Goal: Information Seeking & Learning: Learn about a topic

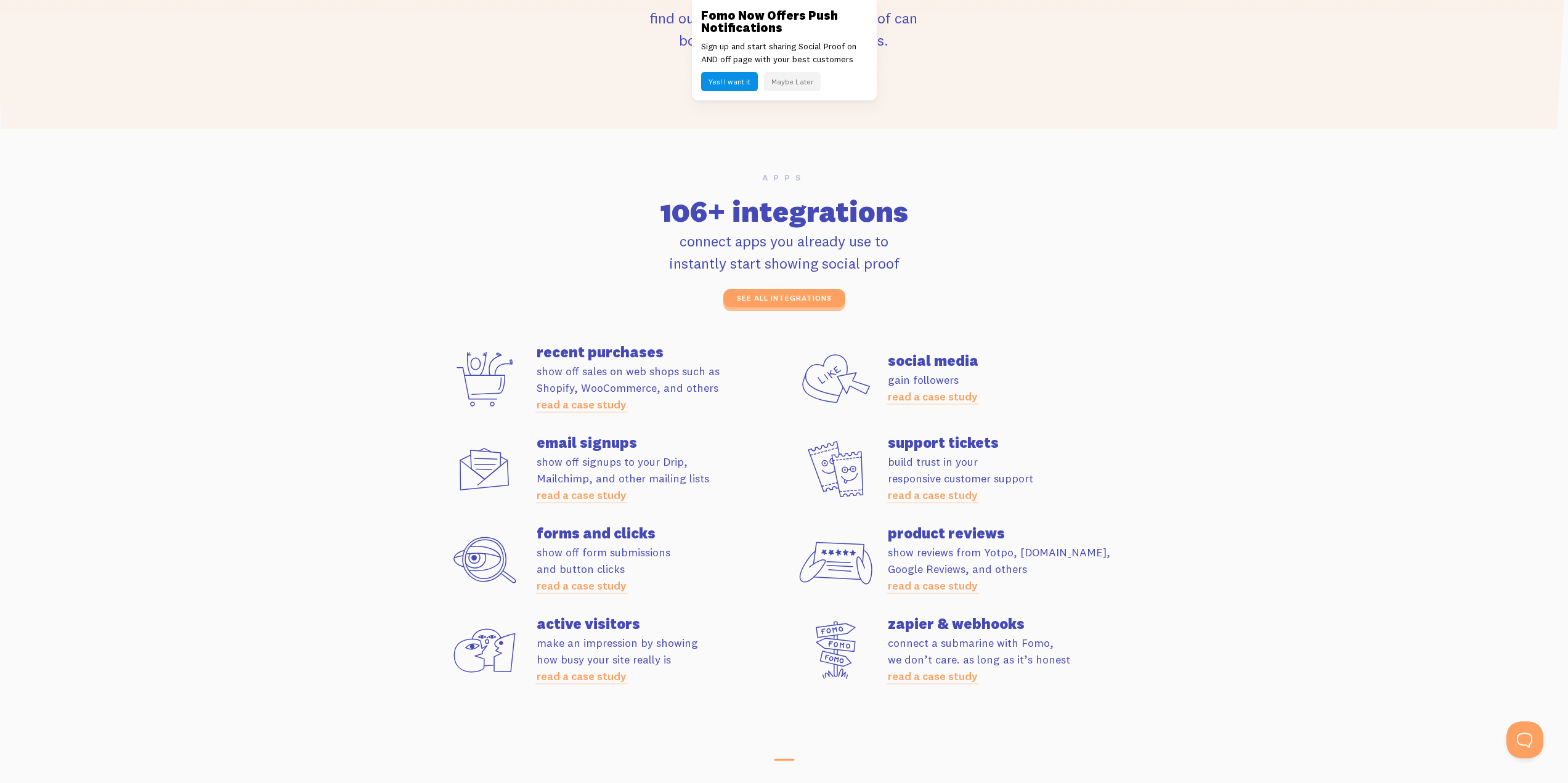
scroll to position [3203, 0]
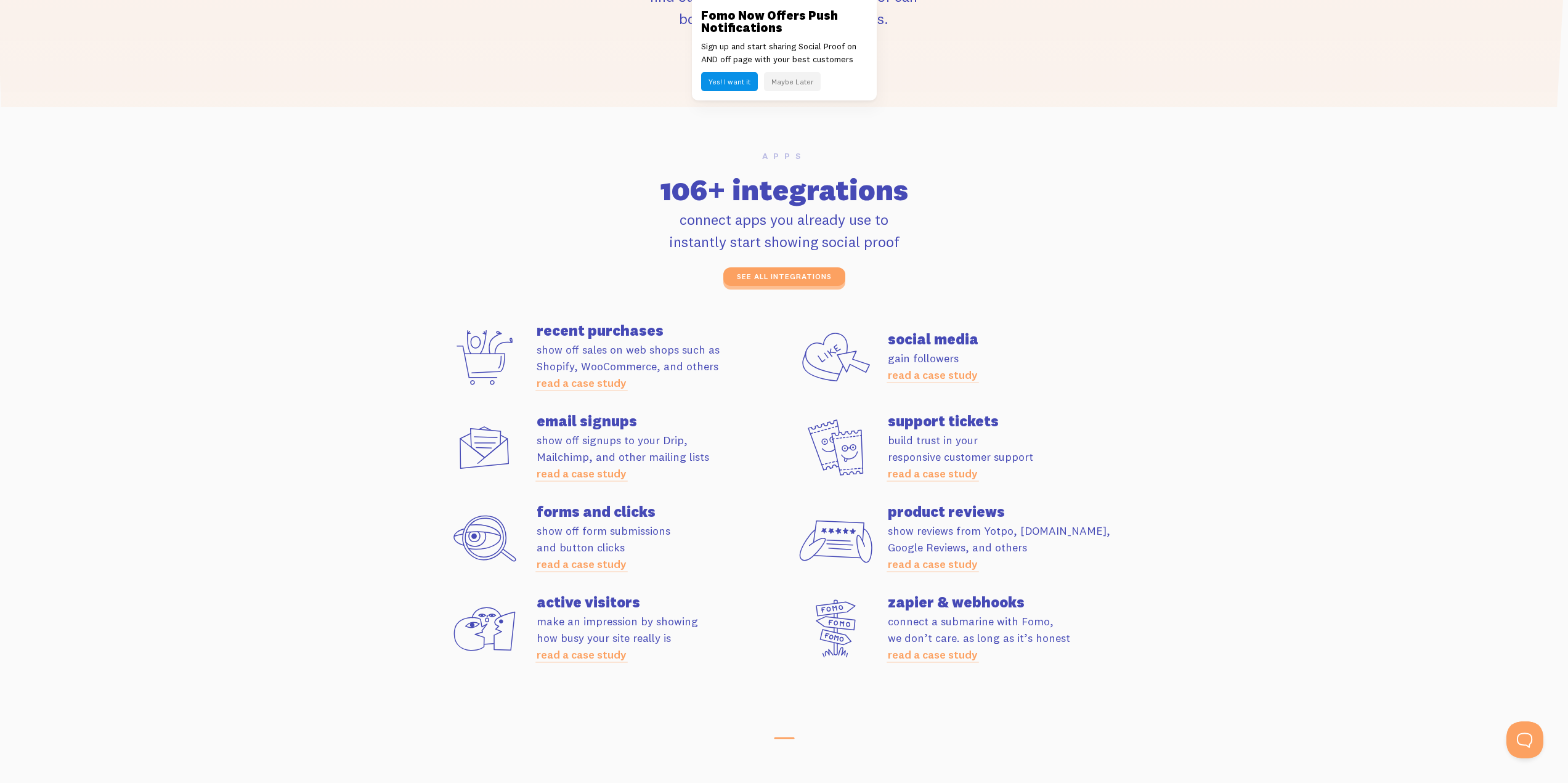
click at [1010, 189] on h2 "106+ integrations" at bounding box center [784, 189] width 688 height 29
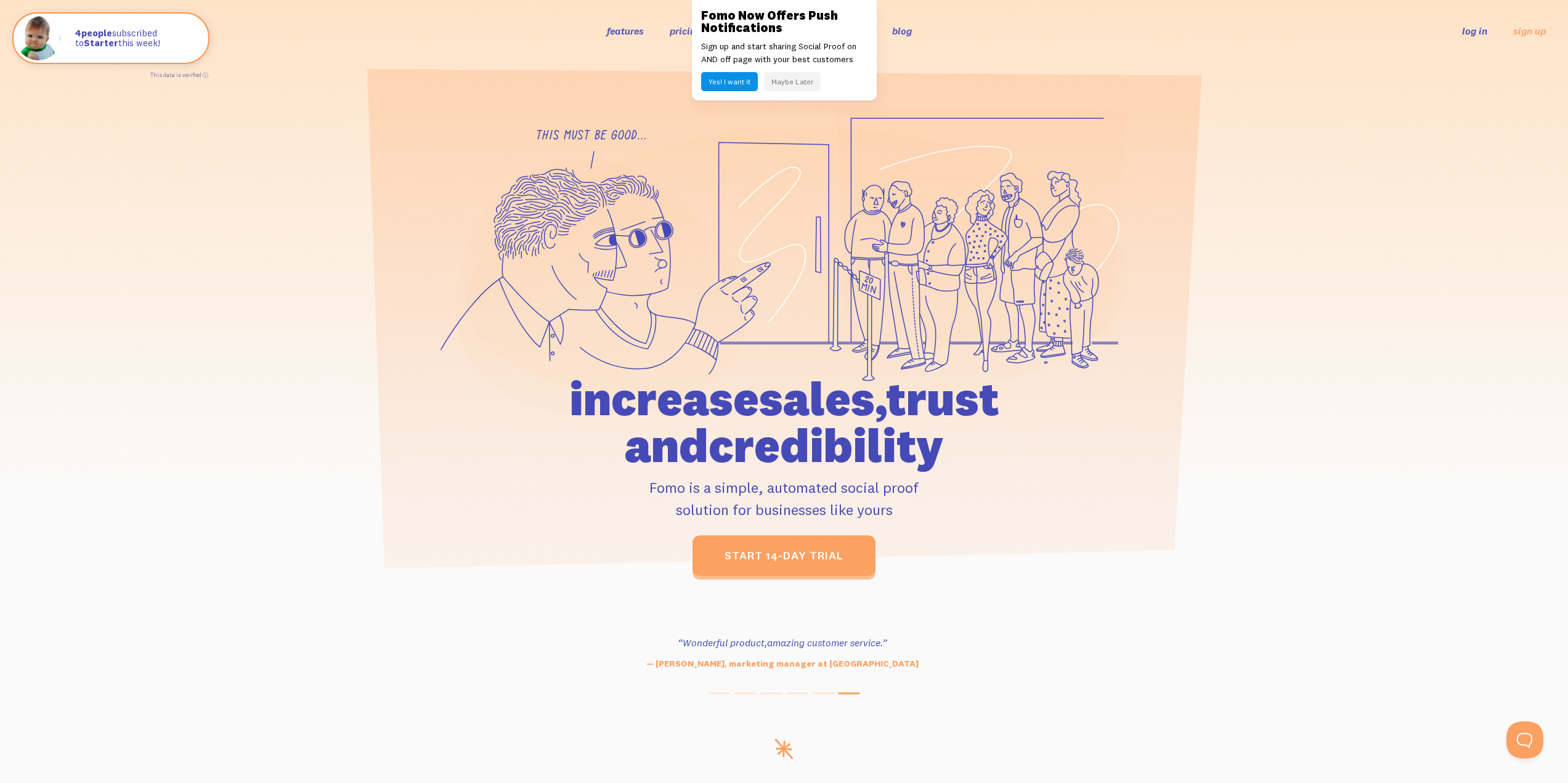
scroll to position [0, 0]
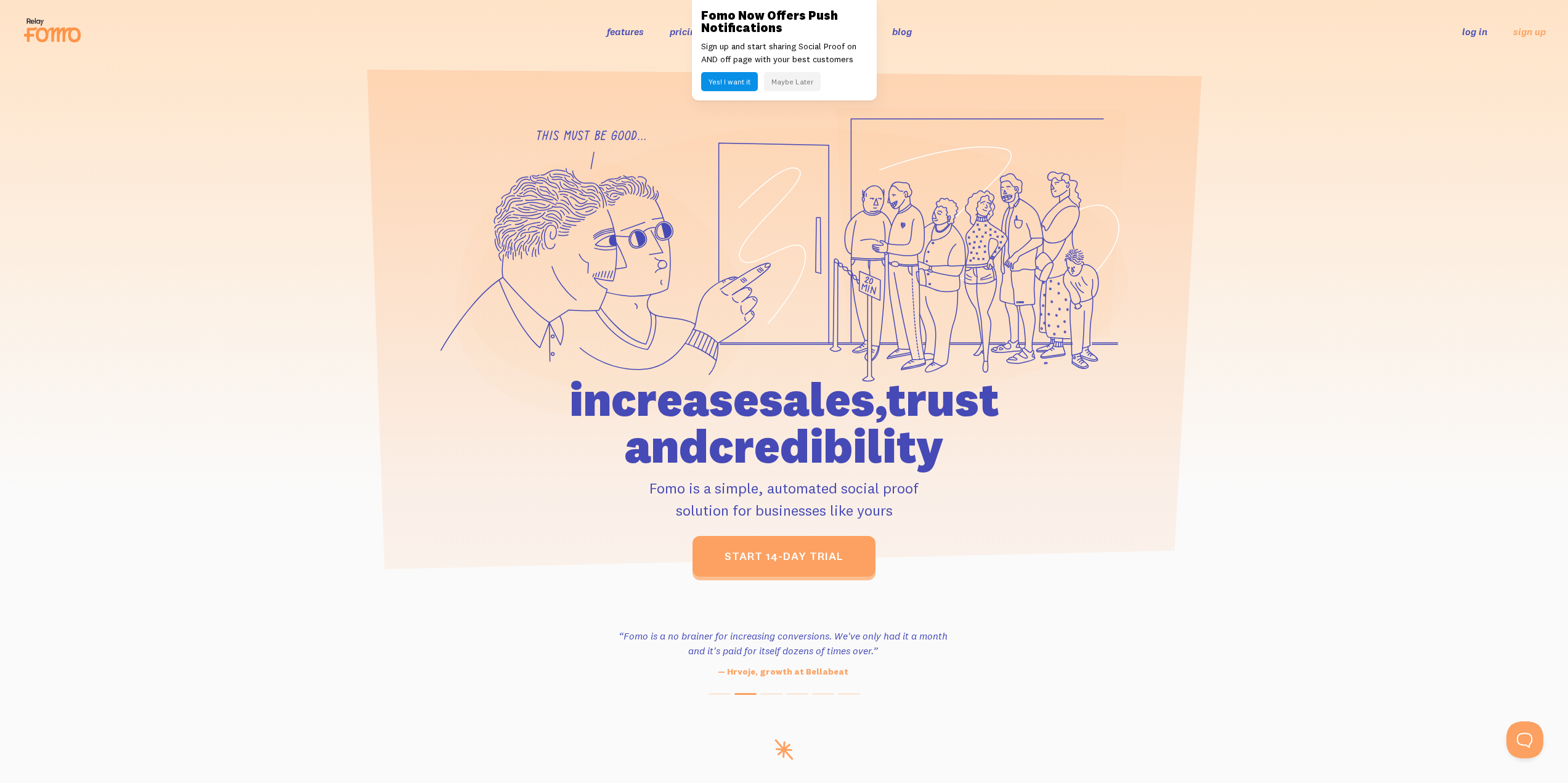
click at [800, 82] on button "Maybe Later" at bounding box center [792, 81] width 56 height 19
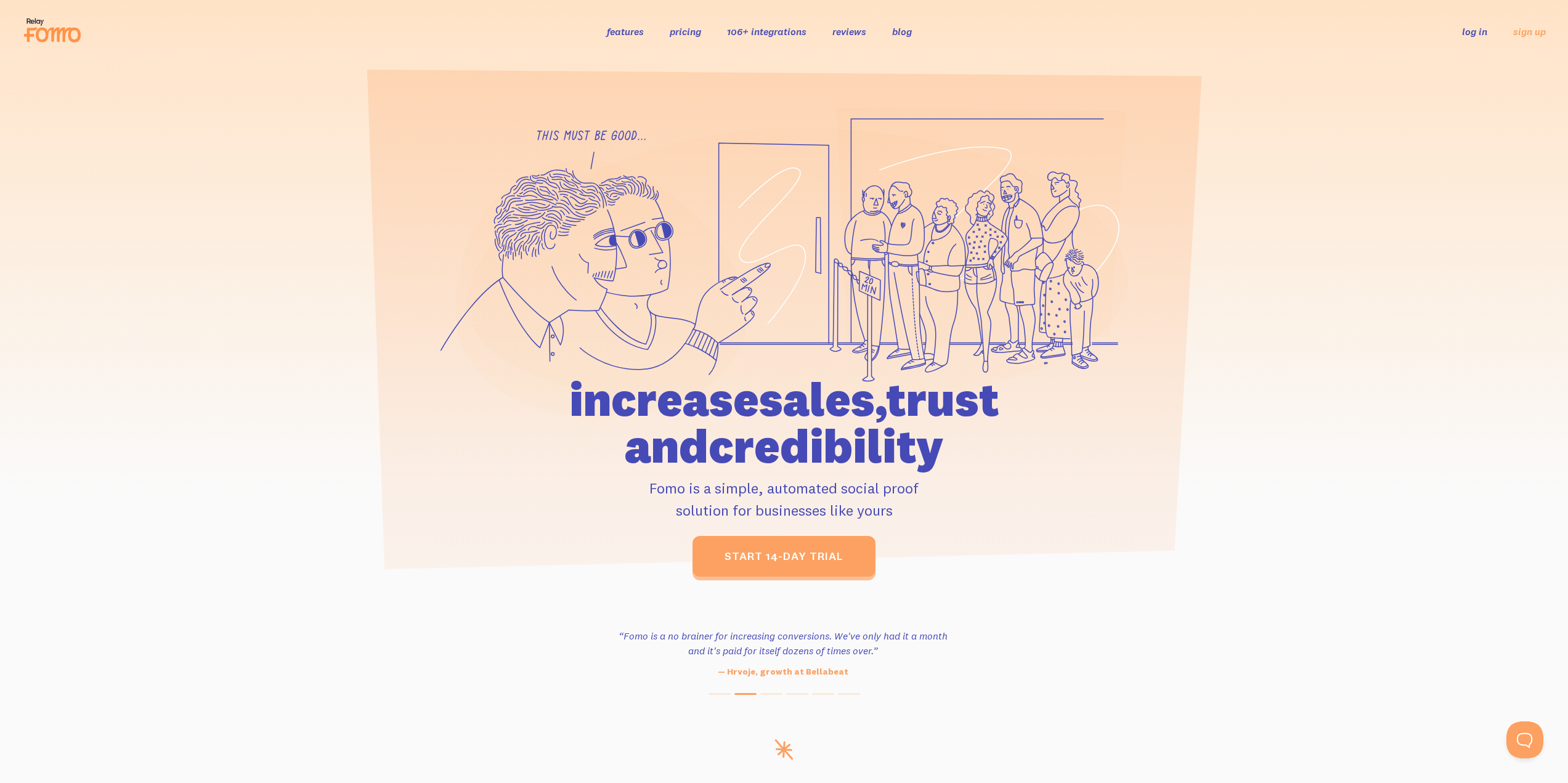
click at [871, 31] on ul "features pricing 106+ integrations reviews blog log in sign up" at bounding box center [765, 31] width 346 height 14
click at [857, 33] on link "reviews" at bounding box center [849, 31] width 34 height 13
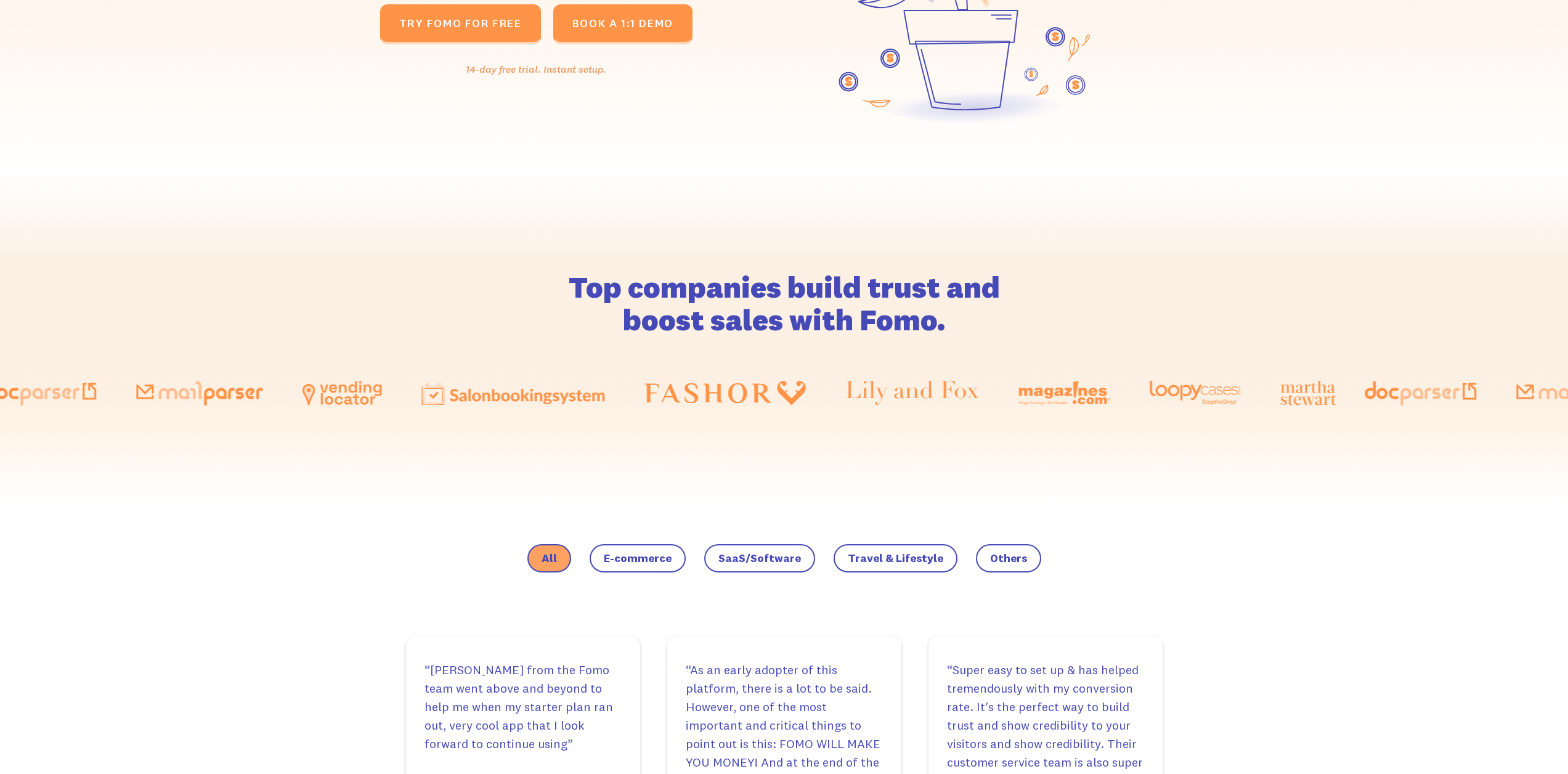
scroll to position [370, 0]
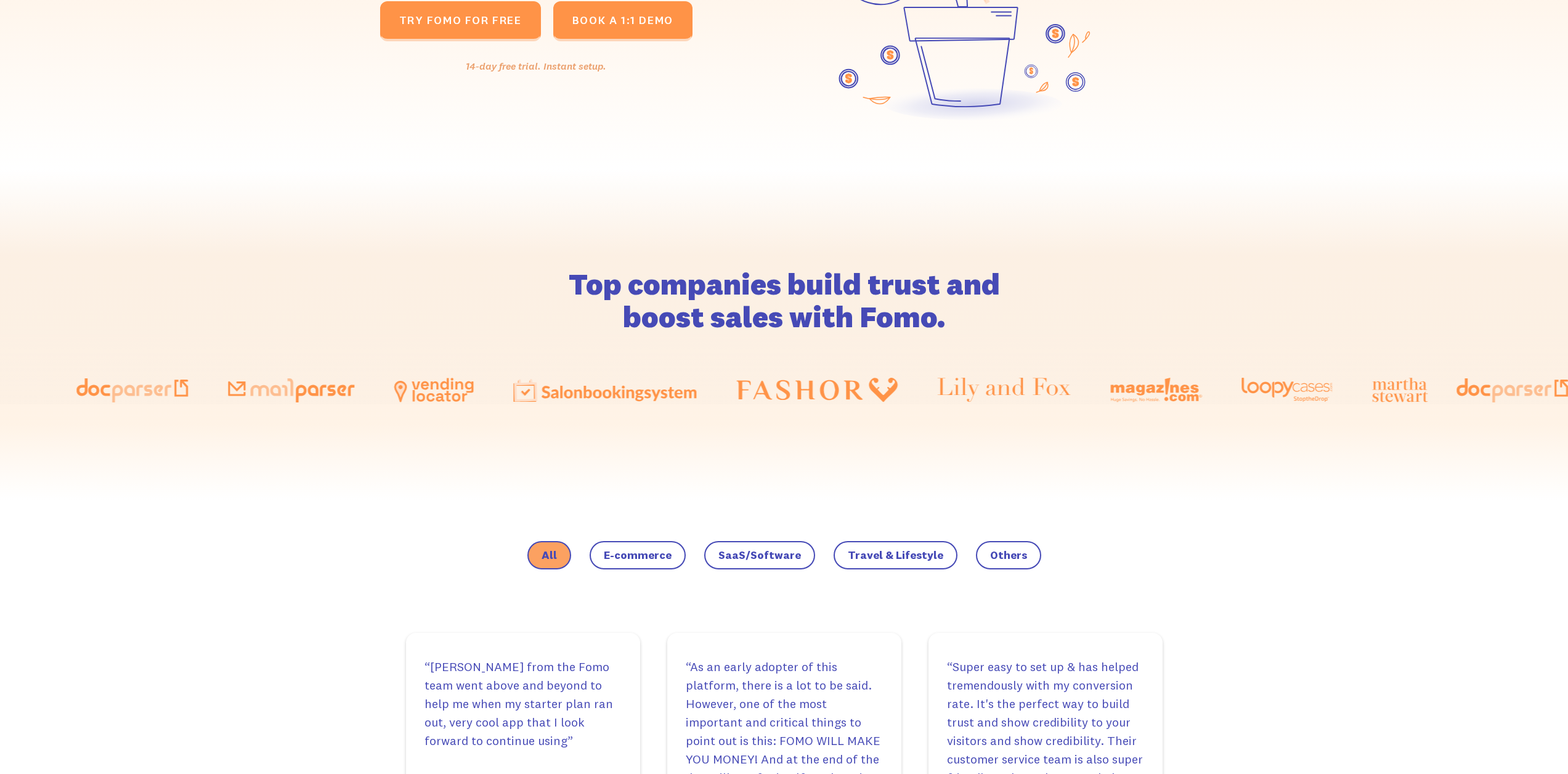
click at [603, 586] on div "All E-commerce SaaS/Software Travel & Lifestyle Others Thank you! Your submissi…" at bounding box center [784, 561] width 769 height 84
click at [611, 562] on label "E-commerce" at bounding box center [637, 555] width 96 height 29
click at [0, 0] on input "E-commerce" at bounding box center [0, 0] width 0 height 0
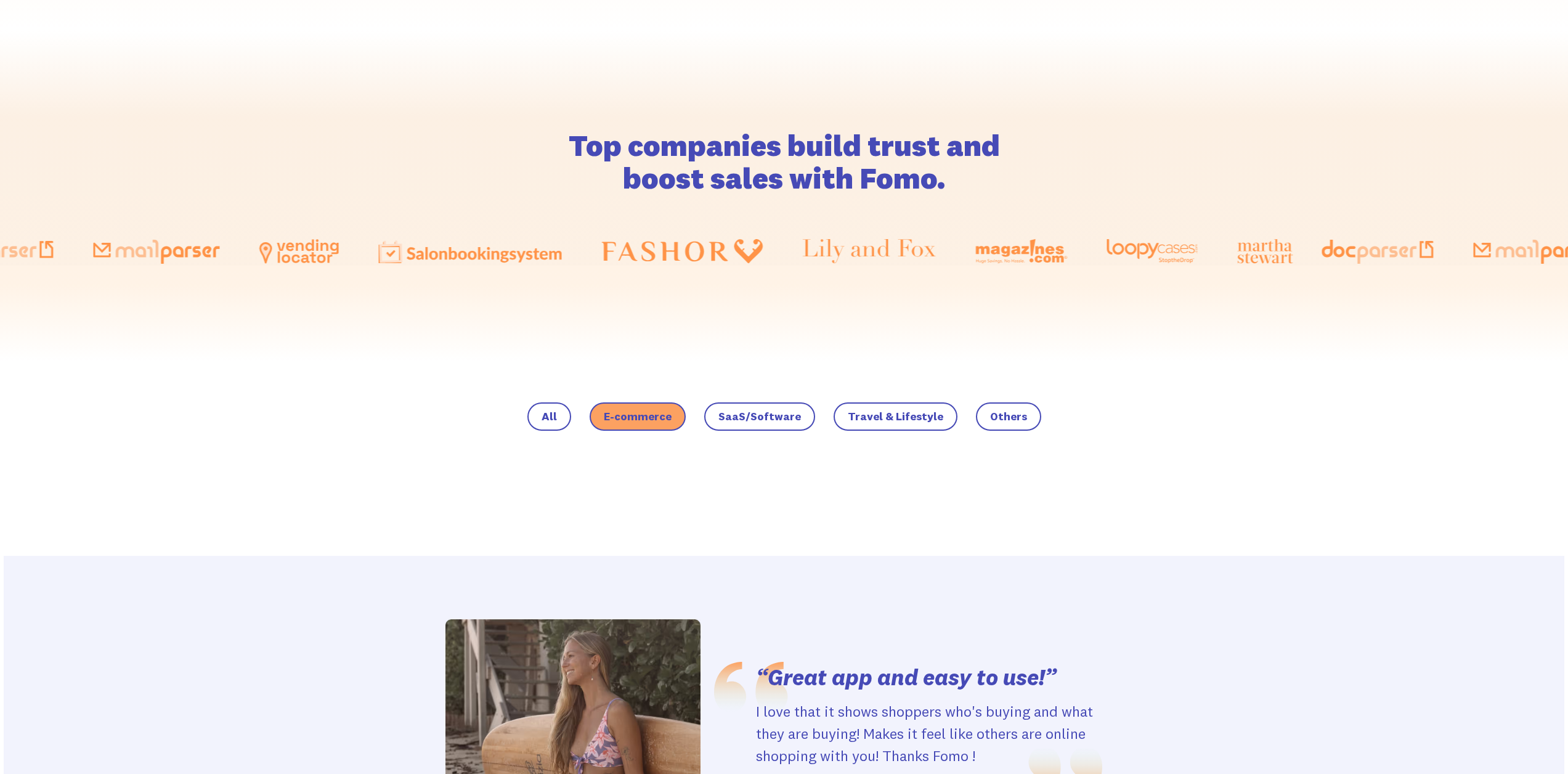
scroll to position [555, 0]
